Goal: Transaction & Acquisition: Subscribe to service/newsletter

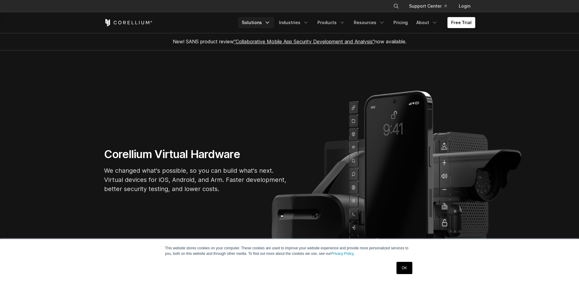
drag, startPoint x: 0, startPoint y: 0, endPoint x: 266, endPoint y: 24, distance: 266.8
click at [266, 24] on link "Solutions" at bounding box center [256, 22] width 36 height 11
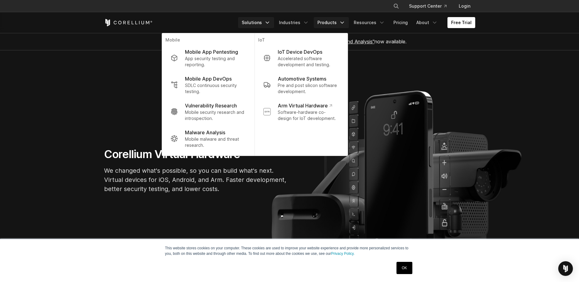
click at [339, 25] on link "Products" at bounding box center [331, 22] width 35 height 11
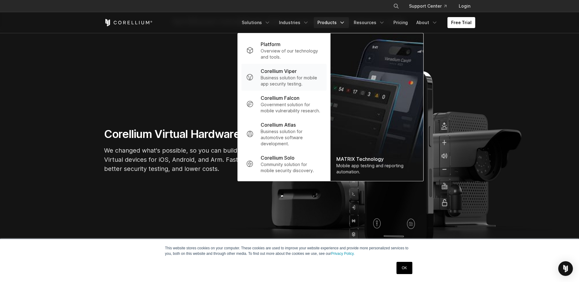
scroll to position [31, 0]
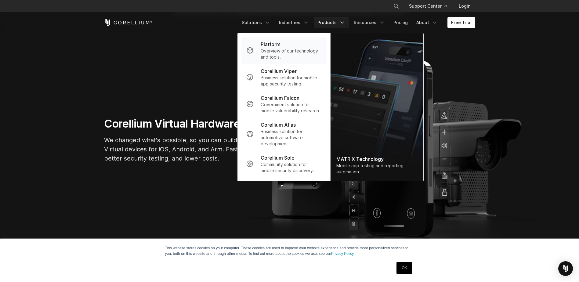
click at [279, 51] on p "Overview of our technology and tools." at bounding box center [291, 54] width 61 height 12
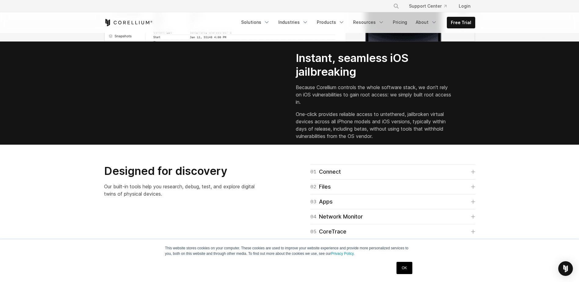
scroll to position [825, 0]
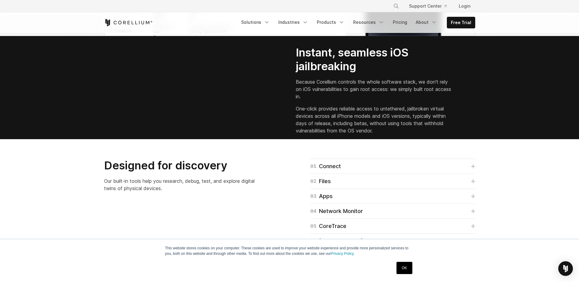
click at [407, 268] on link "OK" at bounding box center [405, 268] width 16 height 12
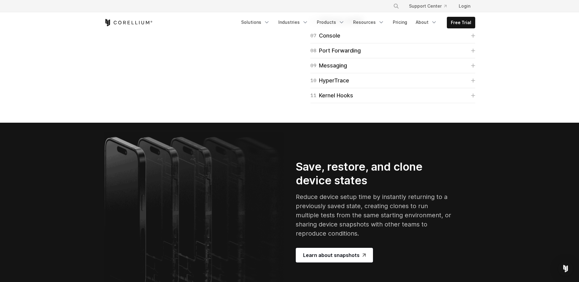
scroll to position [1038, 0]
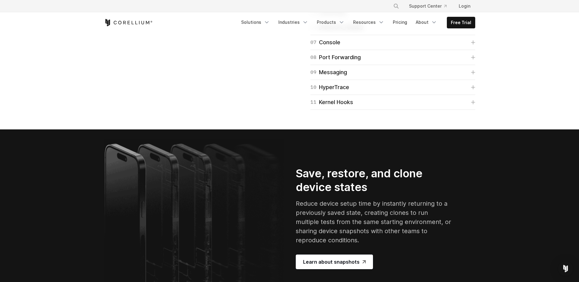
click at [476, 92] on div "01 Connect Quick Connect allows you to connect to virtual devices without a VPN…" at bounding box center [386, 27] width 192 height 165
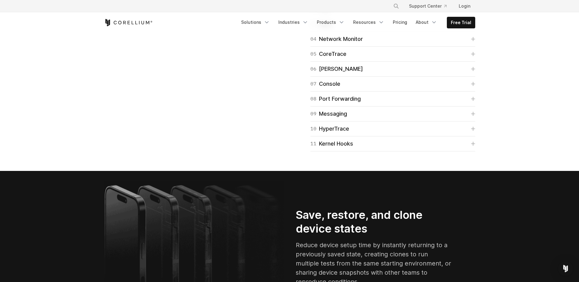
click at [471, 11] on icon at bounding box center [473, 9] width 4 height 4
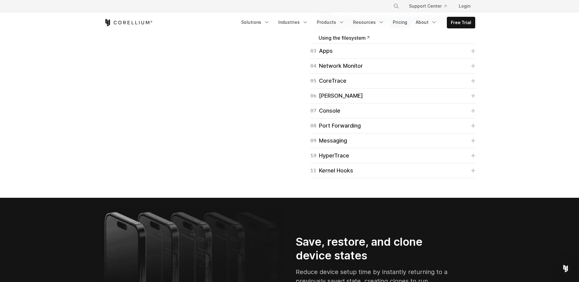
click at [399, 22] on link "Pricing" at bounding box center [400, 22] width 22 height 11
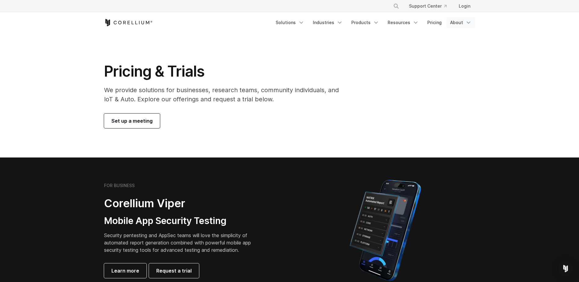
click at [457, 20] on link "About" at bounding box center [461, 22] width 29 height 11
click at [433, 24] on link "Pricing" at bounding box center [435, 22] width 22 height 11
click at [341, 23] on icon "Navigation Menu" at bounding box center [340, 23] width 6 height 6
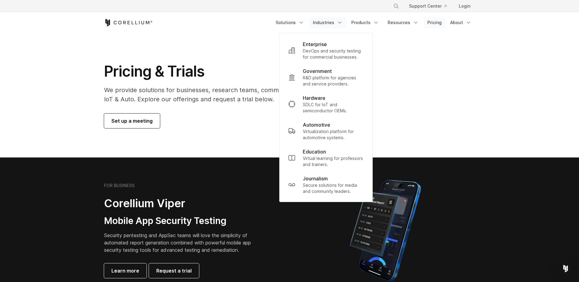
click at [434, 24] on link "Pricing" at bounding box center [435, 22] width 22 height 11
